Goal: Task Accomplishment & Management: Manage account settings

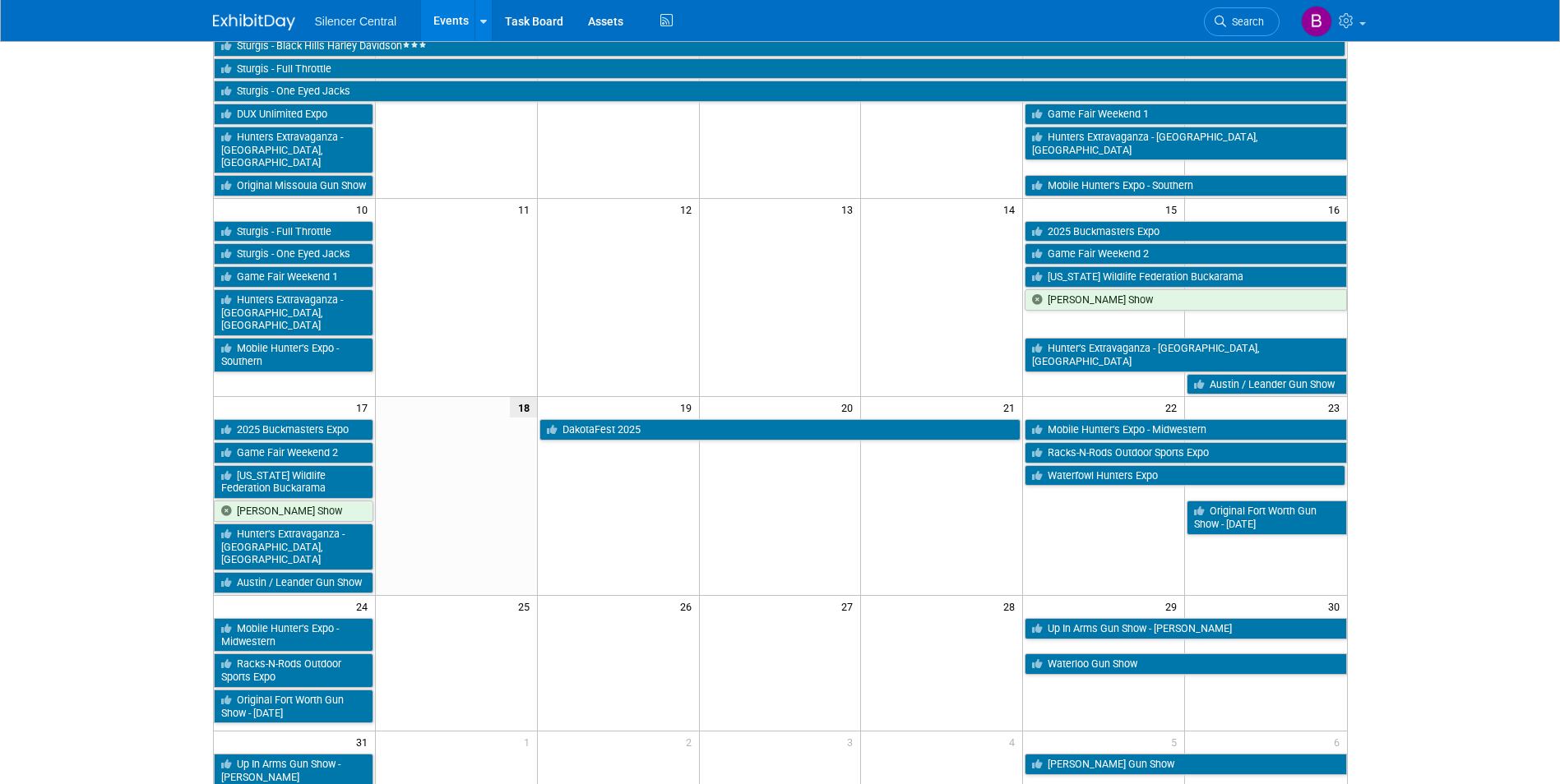
scroll to position [506, 0]
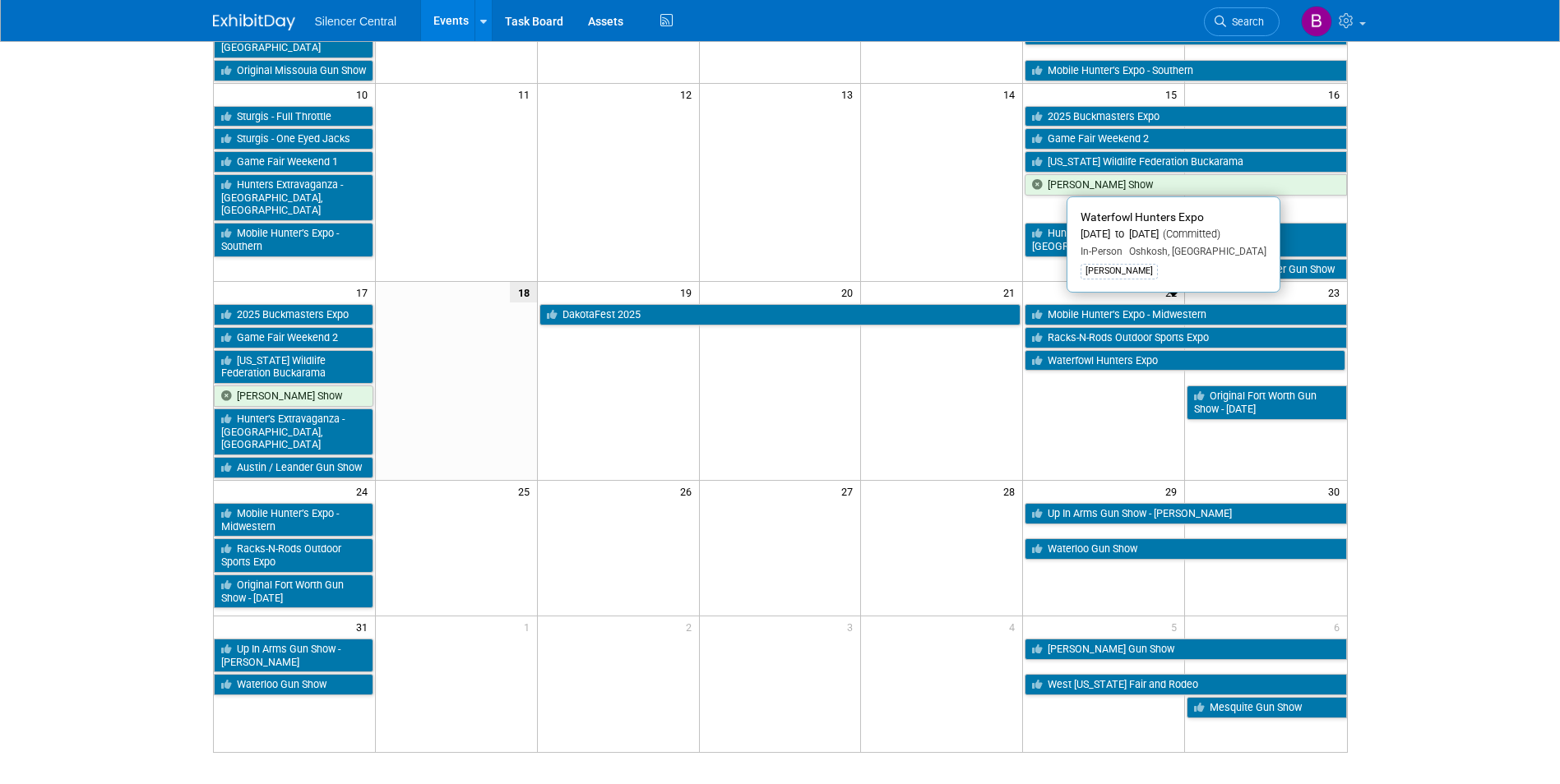
click at [1102, 350] on link "Waterfowl Hunters Expo" at bounding box center [1185, 361] width 320 height 21
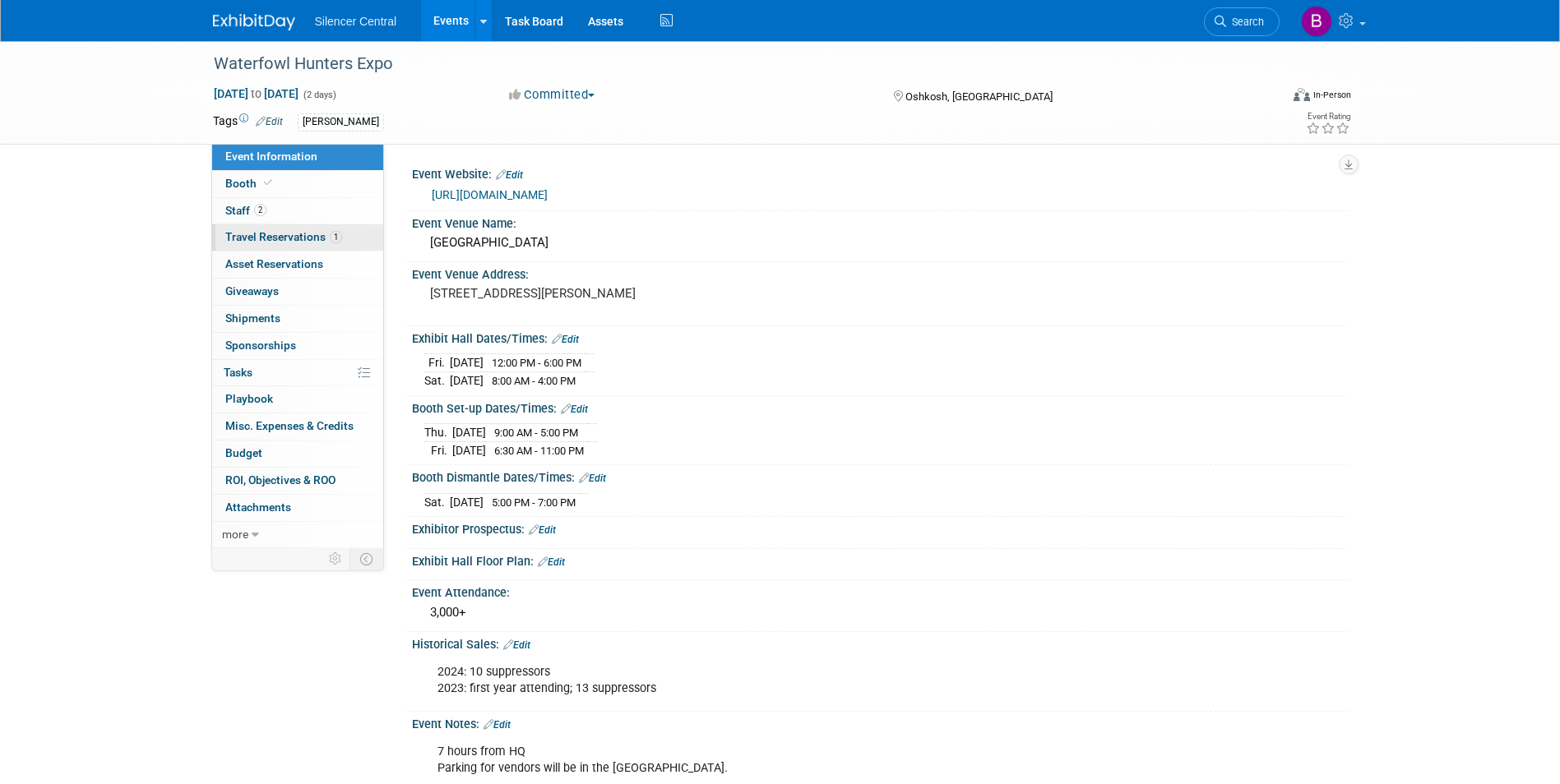
click at [297, 231] on span "Travel Reservations 1" at bounding box center [283, 236] width 117 height 13
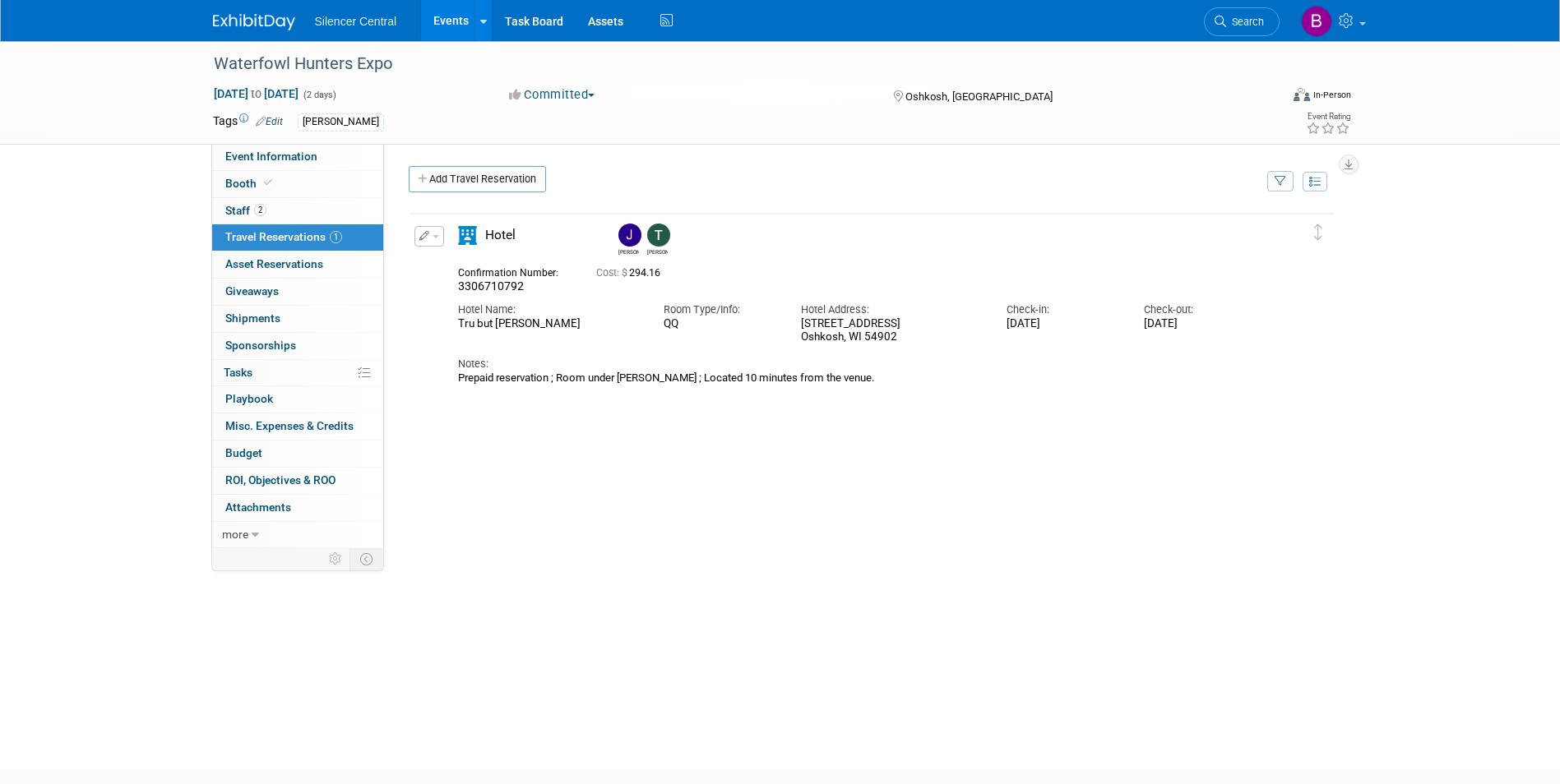
click at [271, 144] on div "Waterfowl Hunters Expo [DATE] to [DATE] (2 days) [DATE] to [DATE] Committed Com…" at bounding box center [780, 93] width 1560 height 104
click at [276, 159] on span "Event Information" at bounding box center [271, 155] width 92 height 13
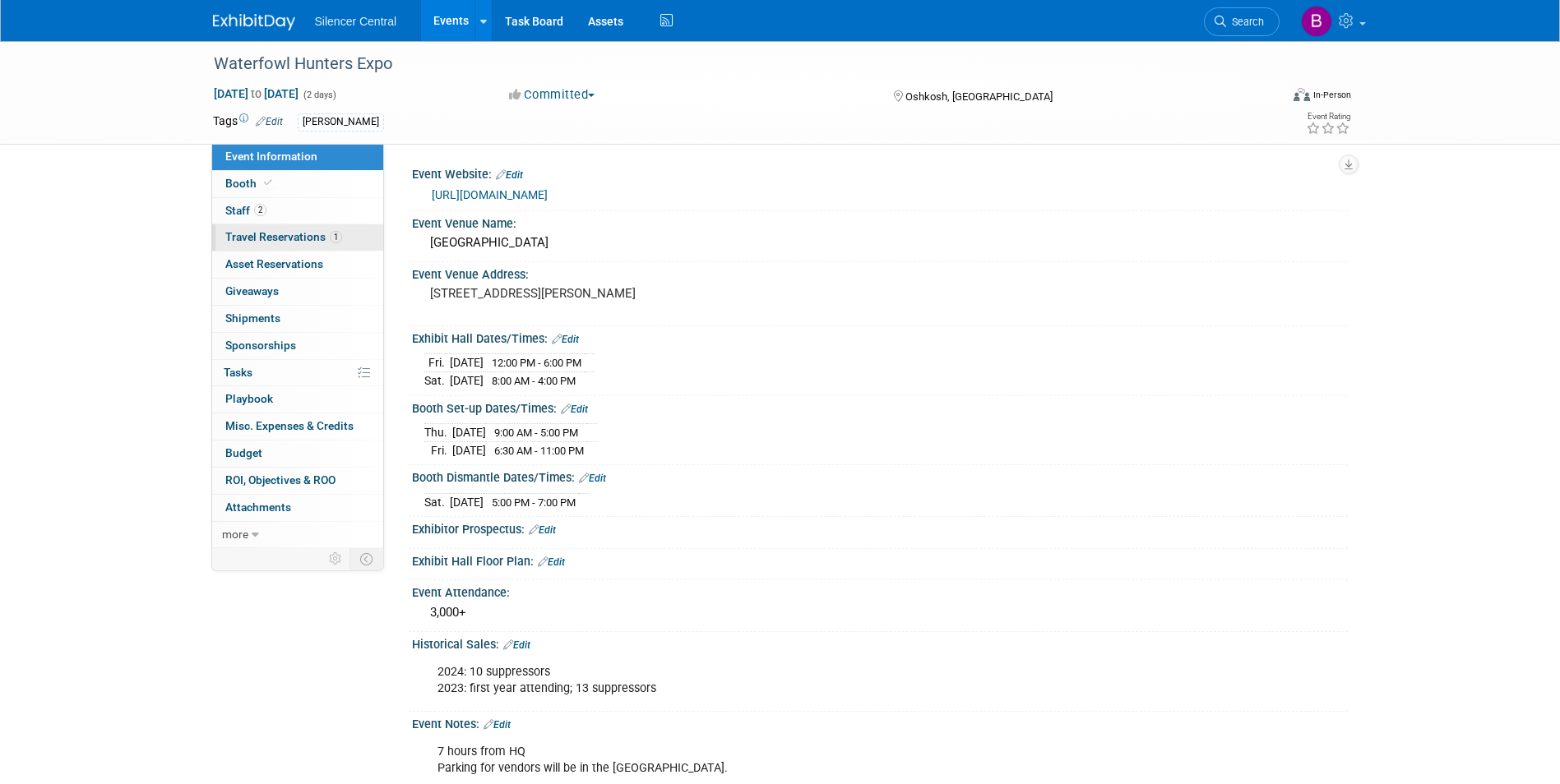
click at [286, 241] on span "Travel Reservations 1" at bounding box center [283, 236] width 117 height 13
